Goal: Task Accomplishment & Management: Complete application form

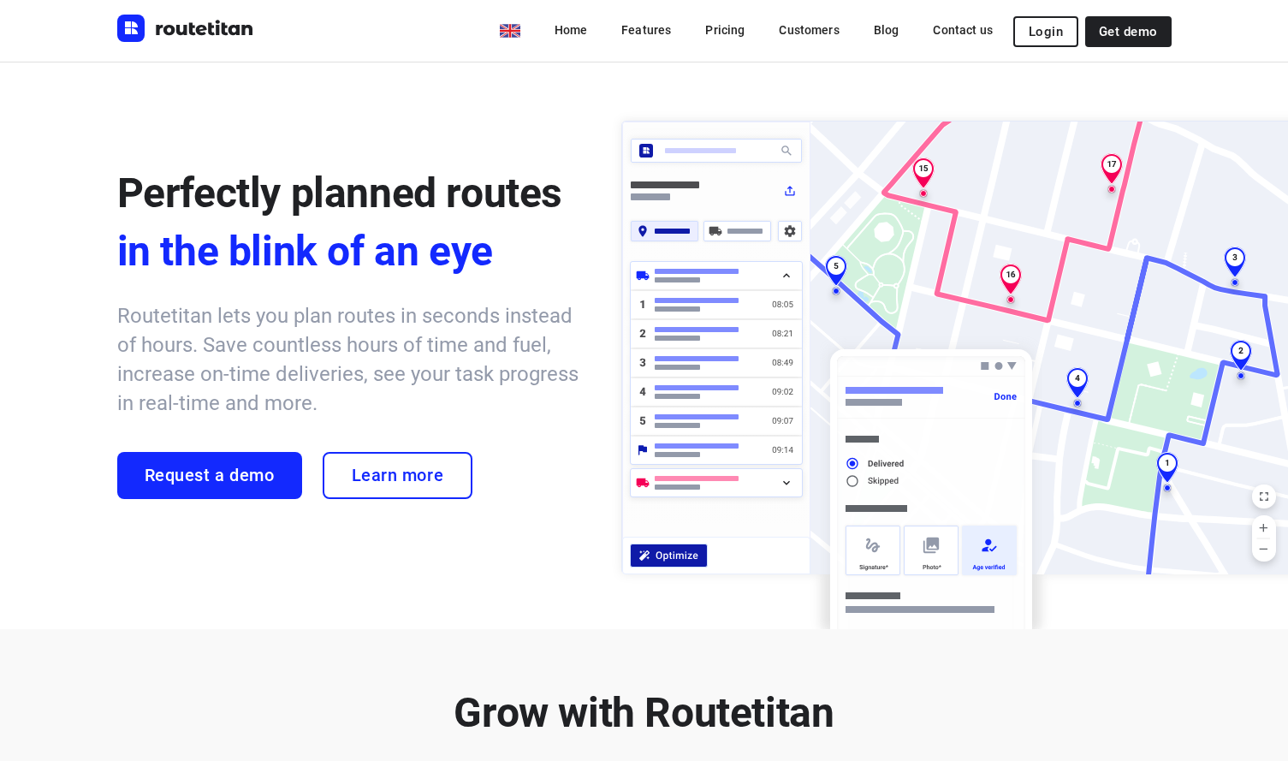
click at [1055, 41] on button "Login" at bounding box center [1046, 31] width 65 height 31
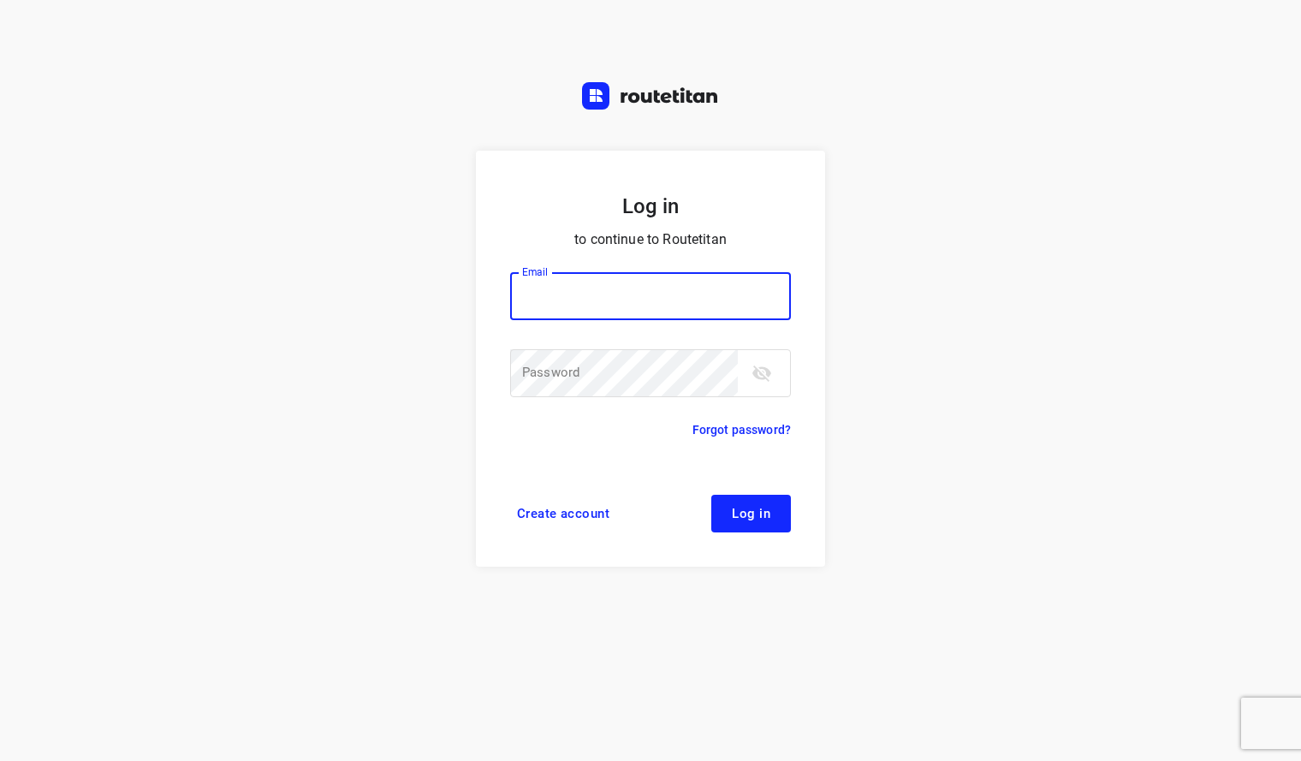
type input "[EMAIL_ADDRESS][DOMAIN_NAME]"
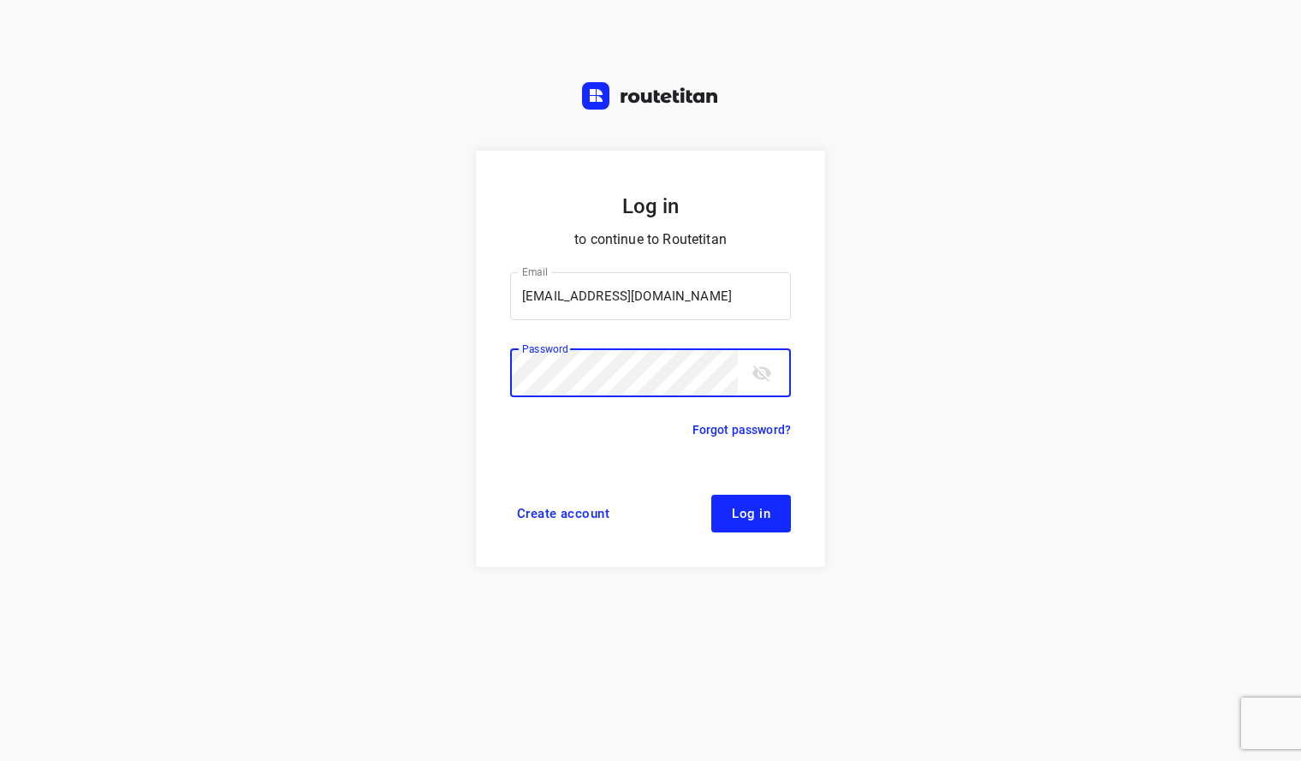
click at [754, 521] on button "Log in" at bounding box center [751, 514] width 80 height 38
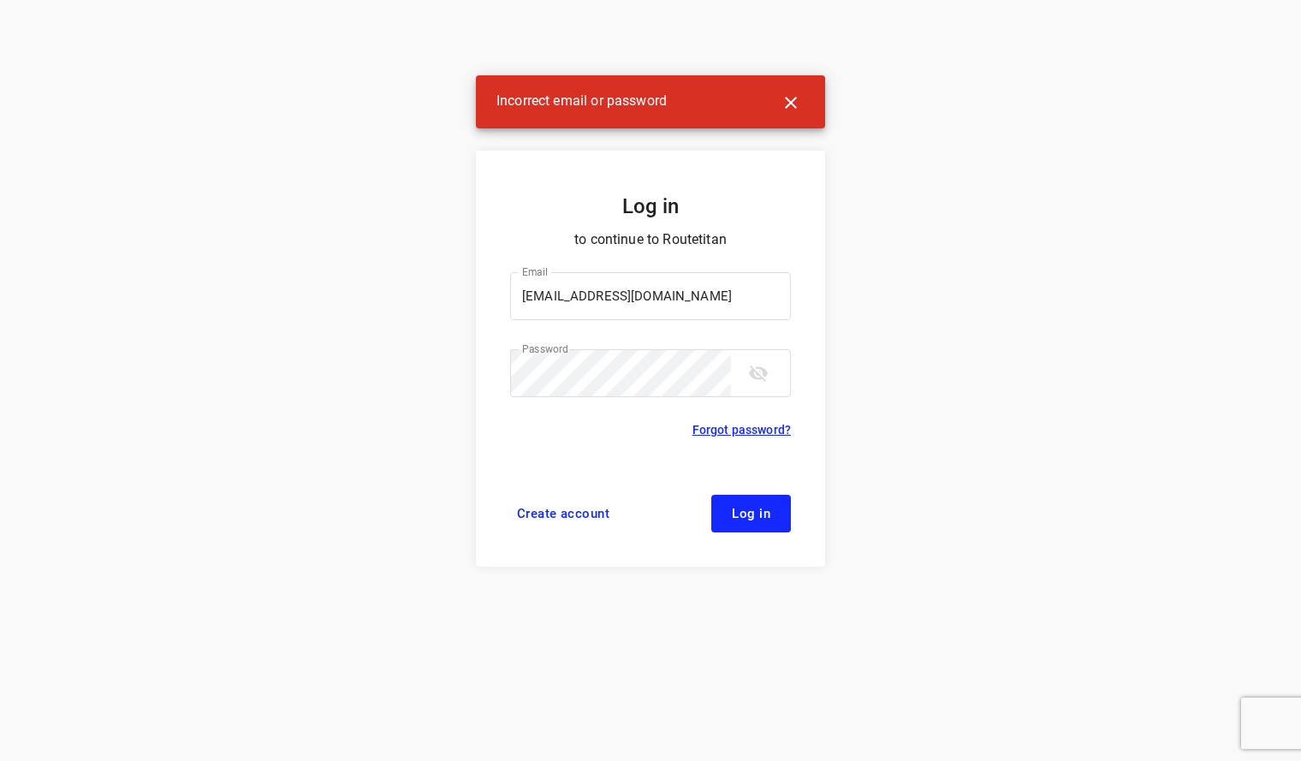
click at [758, 428] on link "Forgot password?" at bounding box center [742, 429] width 98 height 21
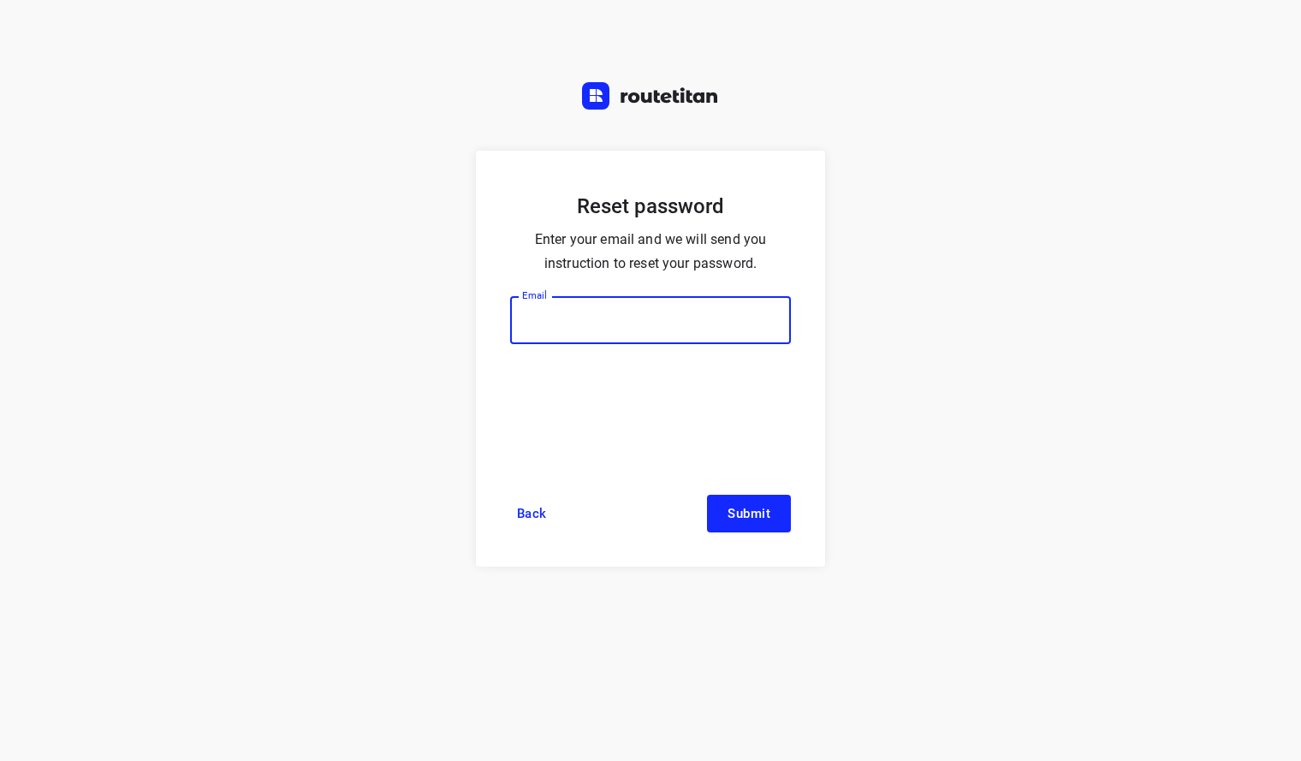
type input "[EMAIL_ADDRESS][DOMAIN_NAME]"
click at [761, 514] on span "Submit" at bounding box center [749, 514] width 43 height 14
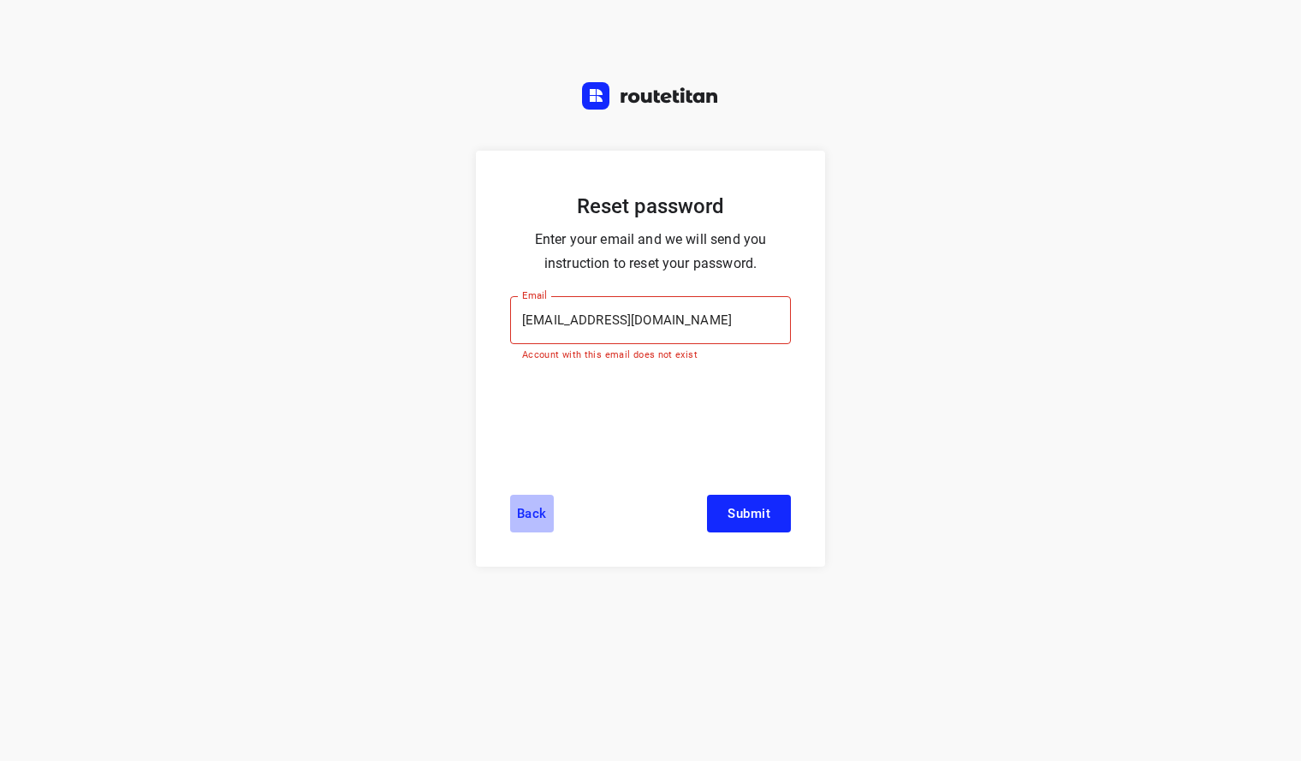
click at [541, 504] on link "Back" at bounding box center [532, 514] width 44 height 38
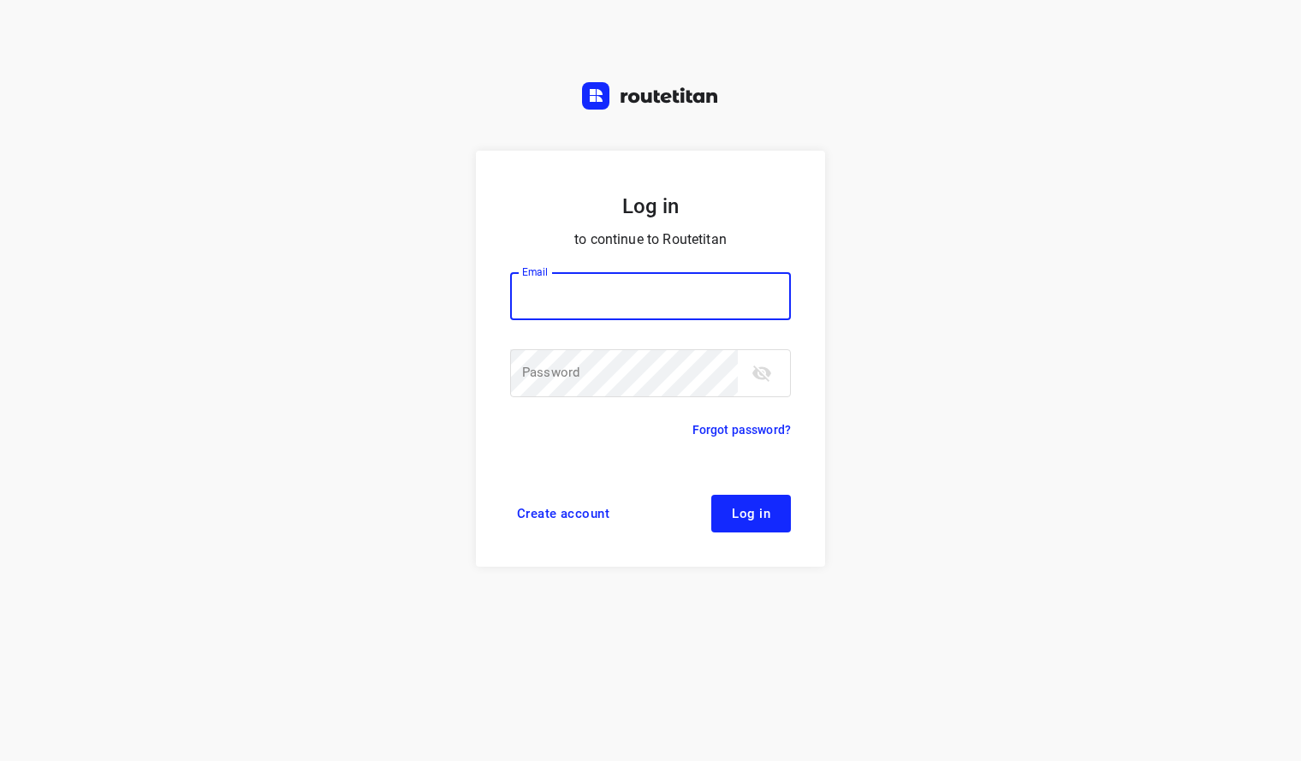
click at [880, 312] on div "Log in to continue to Routetitan Email Email ​ Password Password ​ Forgot passw…" at bounding box center [650, 380] width 1301 height 761
click at [636, 304] on input "email" at bounding box center [650, 296] width 281 height 48
type input "mvVC6XyDs5ZLzoSDFmy1"
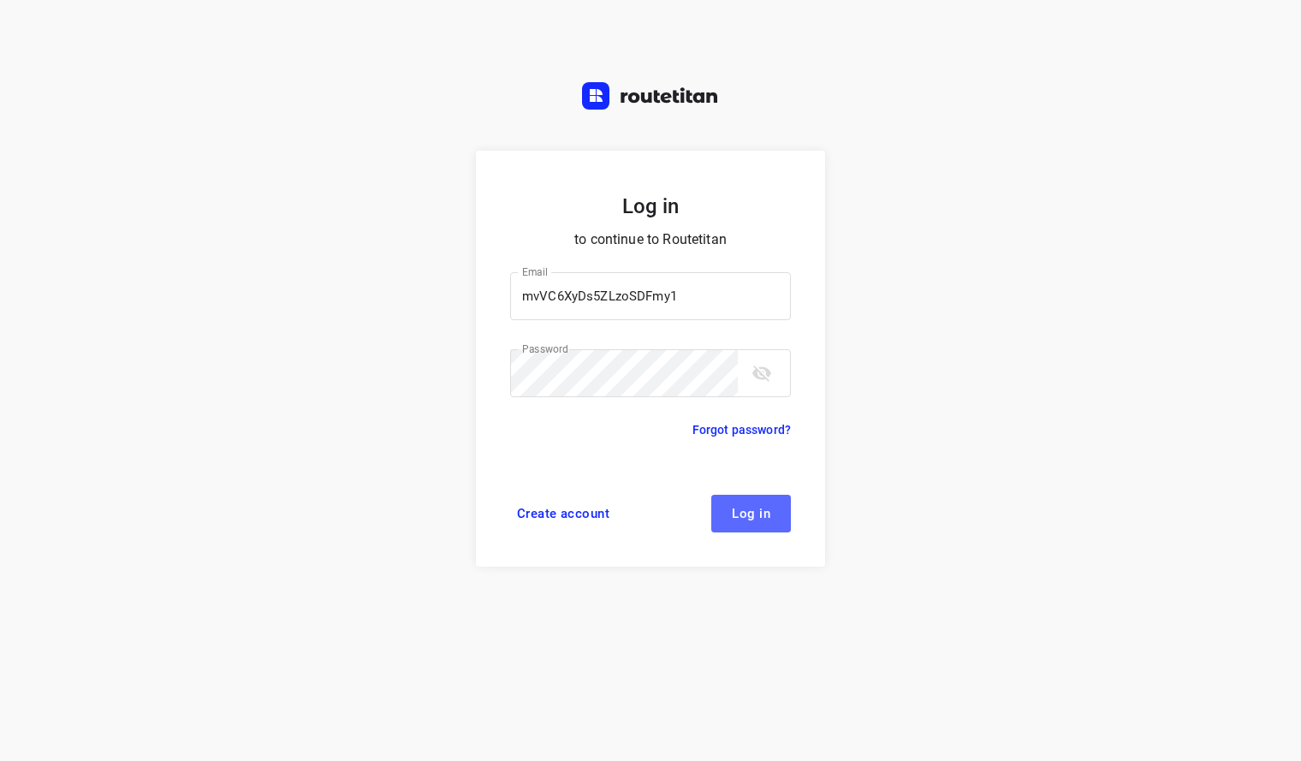
click at [761, 503] on button "Log in" at bounding box center [751, 514] width 80 height 38
click at [723, 310] on input "mvVC6XyDs5ZLzoSDFmy1" at bounding box center [650, 296] width 281 height 48
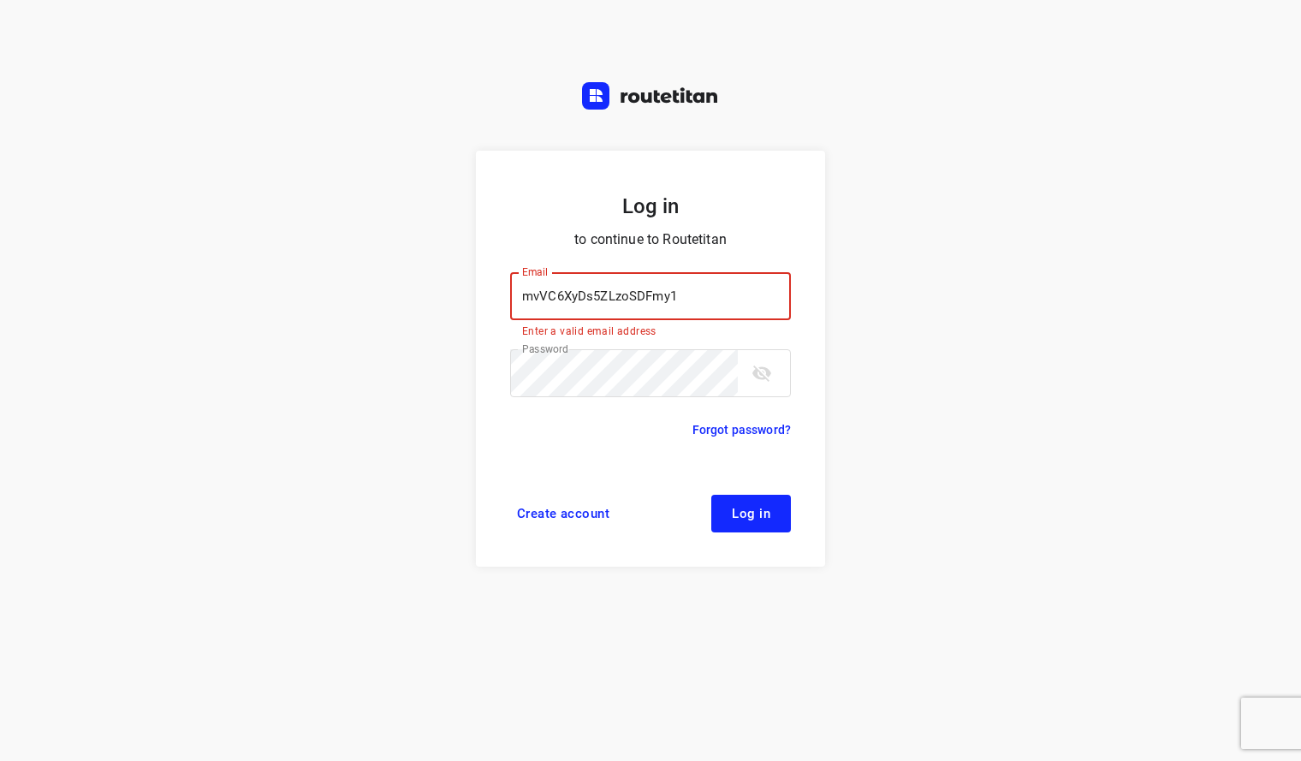
click at [959, 305] on div "Log in to continue to Routetitan Email mvVC6XyDs5ZLzoSDFmy1 Email Enter a valid…" at bounding box center [650, 380] width 1301 height 761
click at [562, 513] on span "Create account" at bounding box center [563, 514] width 92 height 14
